Goal: Information Seeking & Learning: Learn about a topic

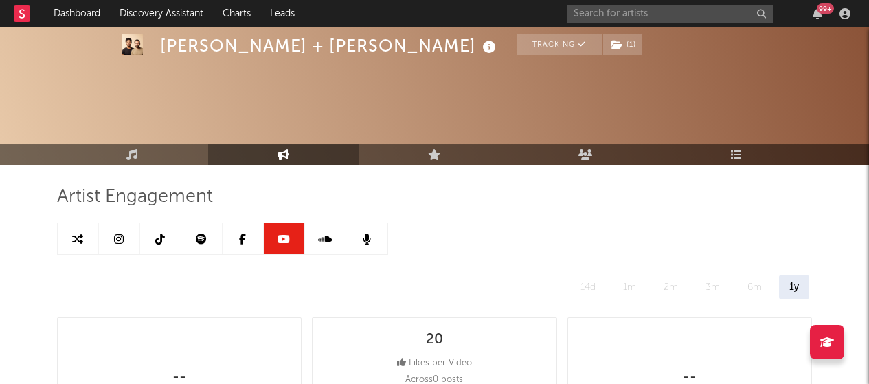
select select "3m"
select select "6m"
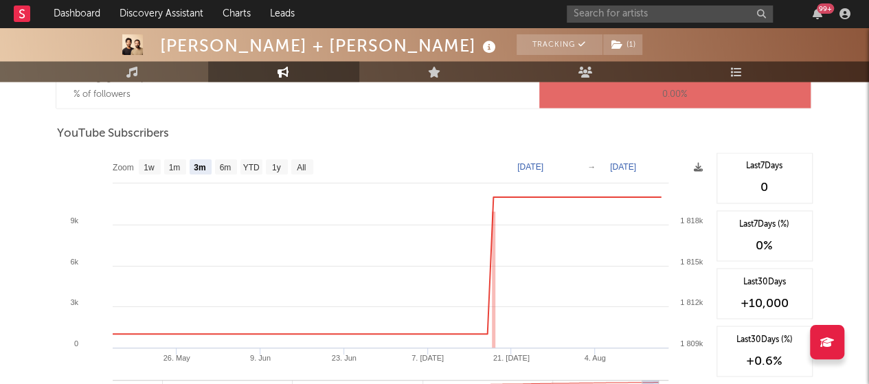
click at [628, 23] on div "99 +" at bounding box center [711, 13] width 289 height 27
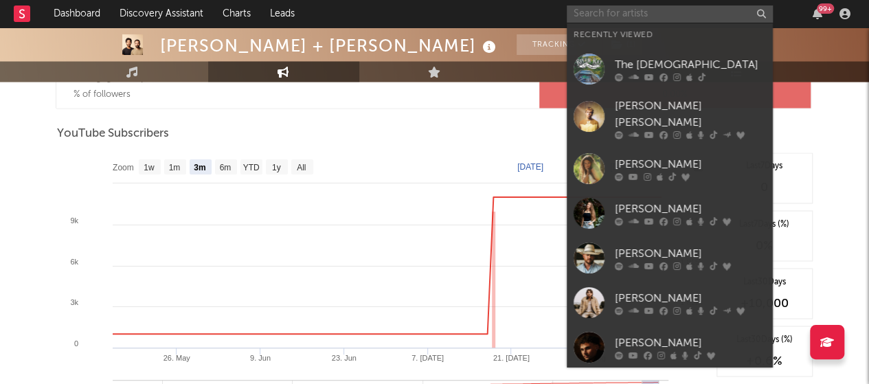
click at [623, 14] on input "text" at bounding box center [670, 13] width 206 height 17
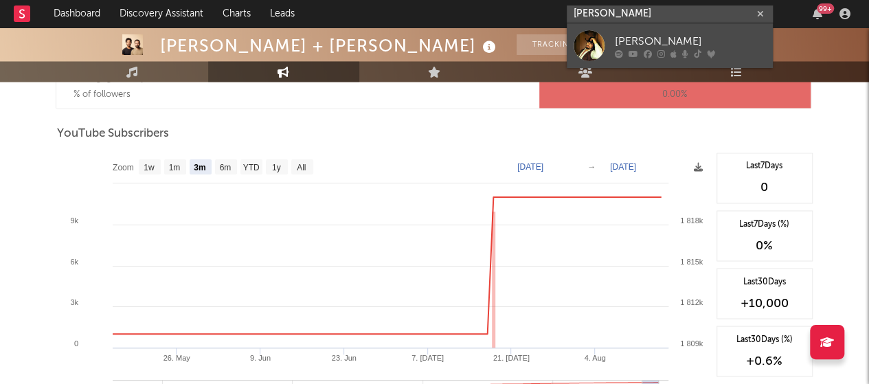
type input "[PERSON_NAME]"
click at [631, 32] on link "[PERSON_NAME]" at bounding box center [670, 45] width 206 height 45
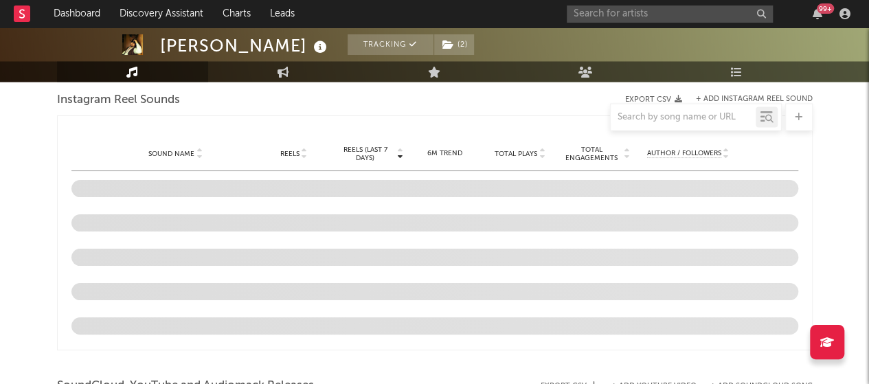
select select "6m"
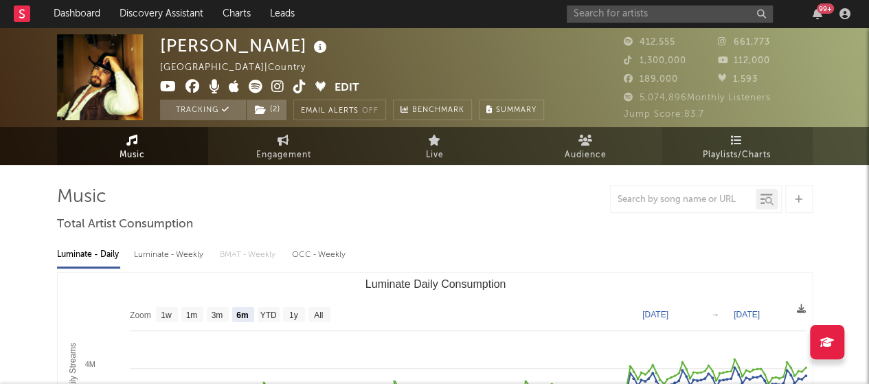
click at [734, 139] on icon at bounding box center [737, 140] width 12 height 11
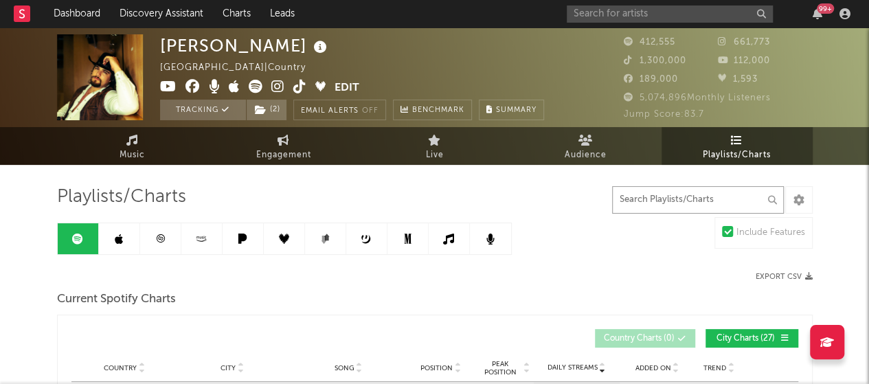
click at [681, 193] on input "text" at bounding box center [698, 199] width 172 height 27
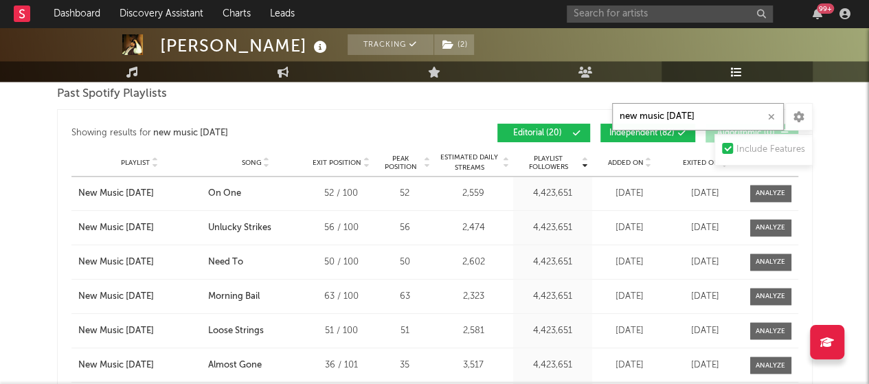
scroll to position [1000, 0]
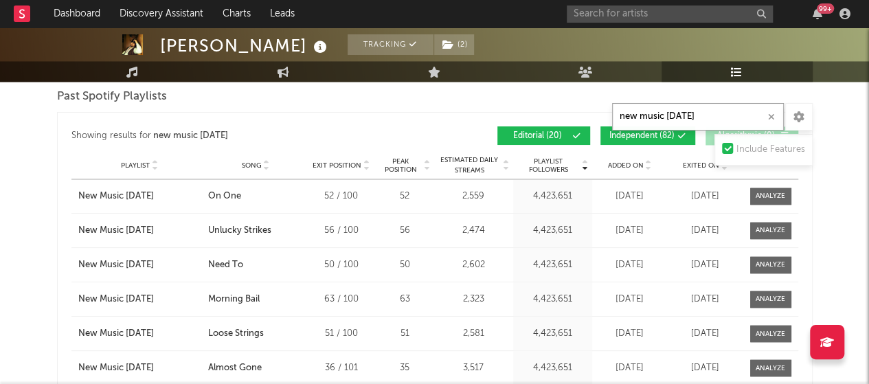
type input "new music [DATE]"
click at [650, 166] on icon at bounding box center [648, 168] width 7 height 5
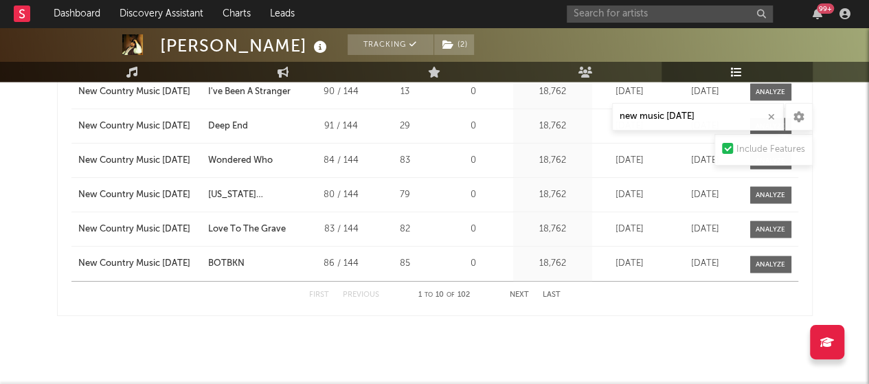
scroll to position [1250, 0]
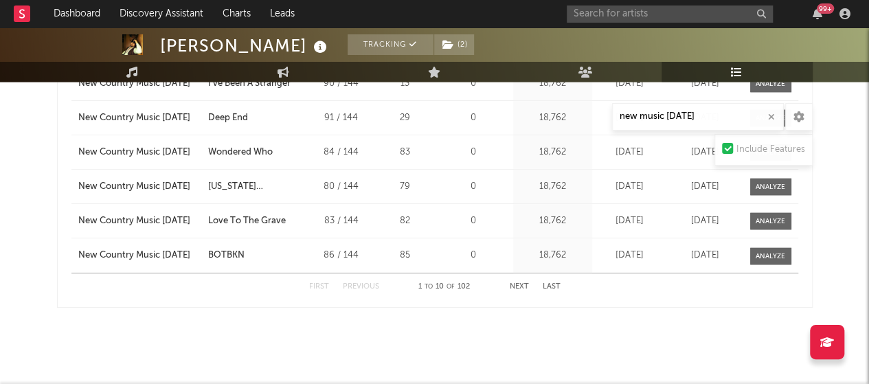
click at [523, 283] on button "Next" at bounding box center [519, 287] width 19 height 8
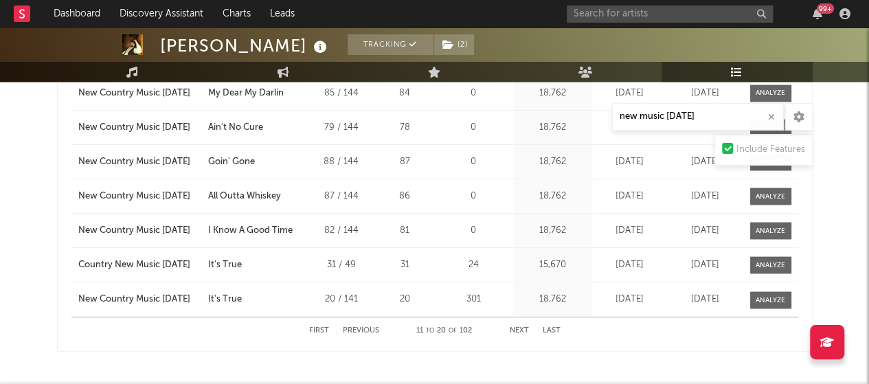
scroll to position [1208, 0]
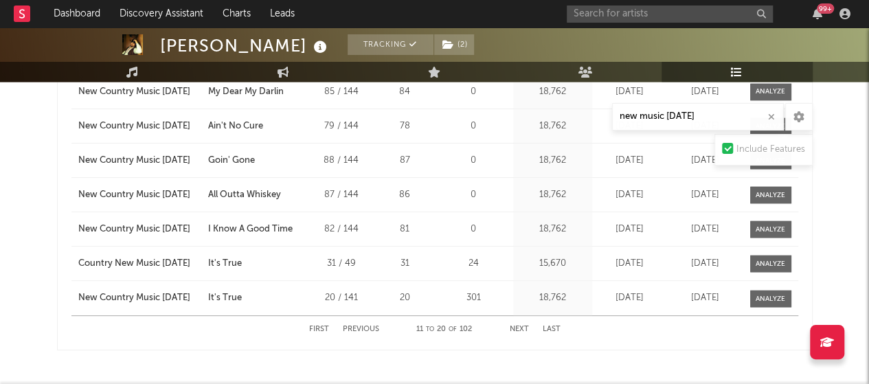
click at [516, 326] on button "Next" at bounding box center [519, 330] width 19 height 8
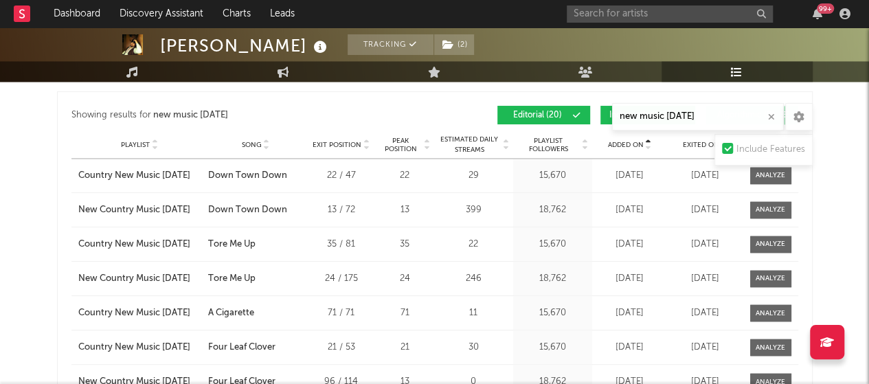
scroll to position [1019, 0]
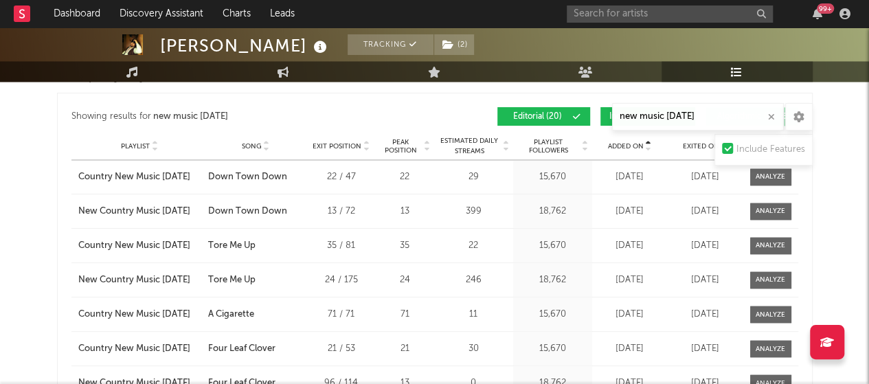
click at [585, 146] on icon at bounding box center [585, 148] width 7 height 5
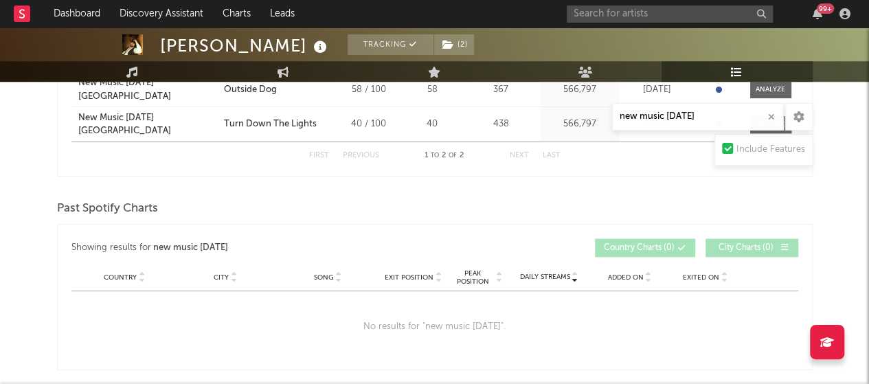
scroll to position [501, 0]
drag, startPoint x: 698, startPoint y: 120, endPoint x: 605, endPoint y: 120, distance: 93.4
click at [609, 117] on div "Playlists/Charts new music [DATE] Include Features Export CSV Current Spotify C…" at bounding box center [435, 370] width 756 height 1373
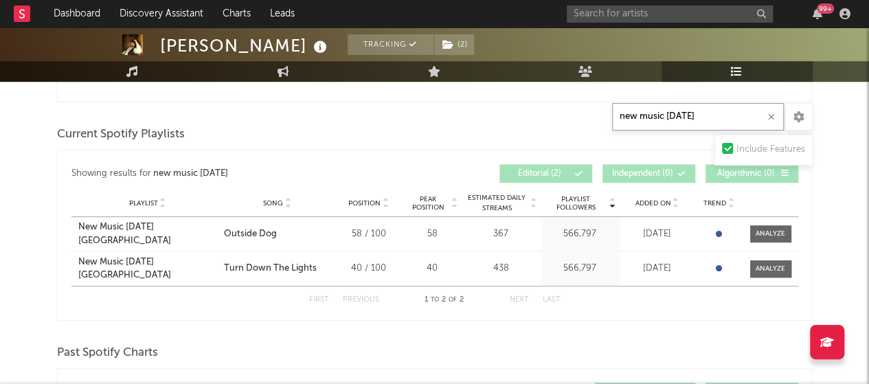
scroll to position [357, 0]
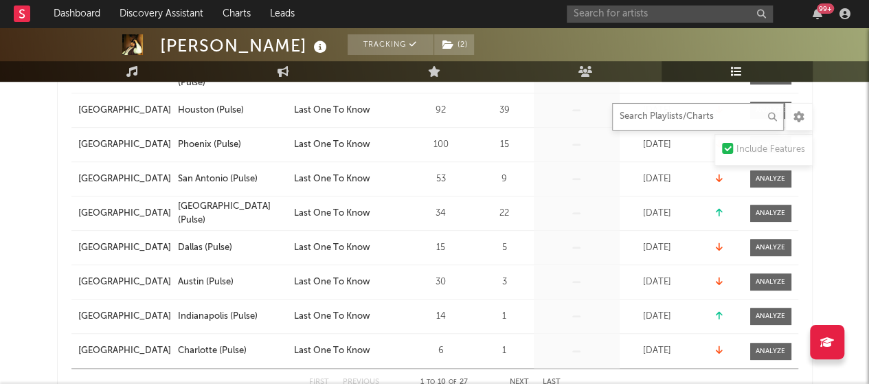
click at [636, 118] on input "text" at bounding box center [698, 116] width 172 height 27
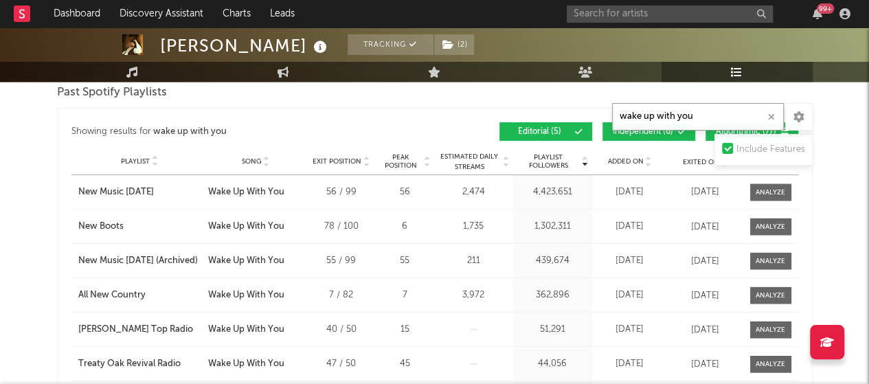
scroll to position [1280, 0]
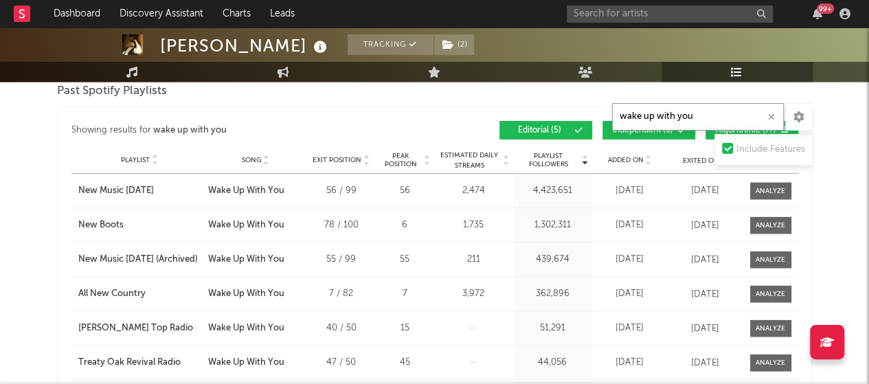
type input "wake up with you"
